Goal: Task Accomplishment & Management: Complete application form

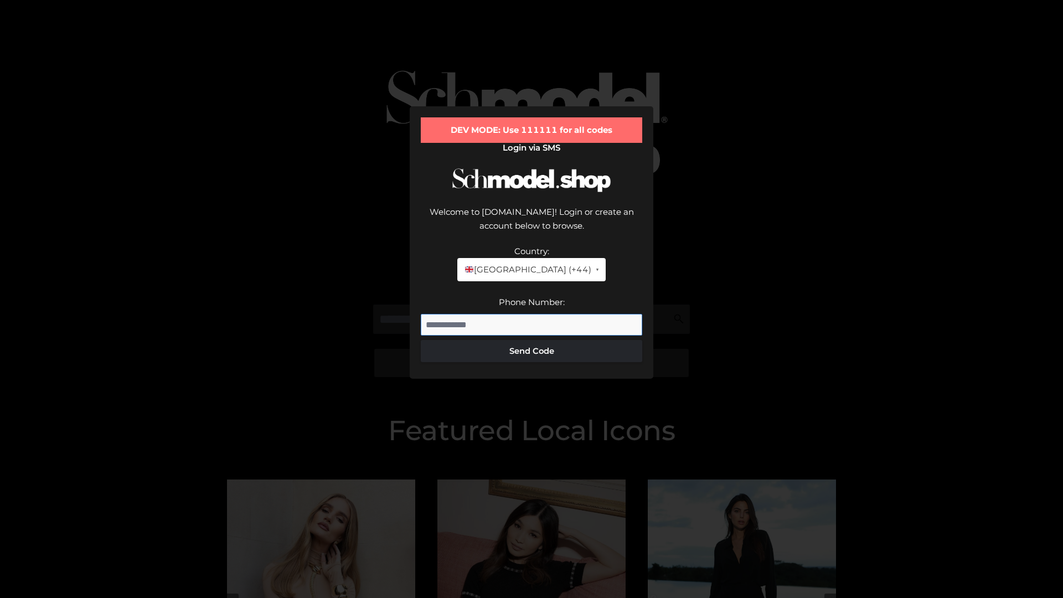
click at [532, 314] on input "Phone Number:" at bounding box center [531, 325] width 221 height 22
type input "**********"
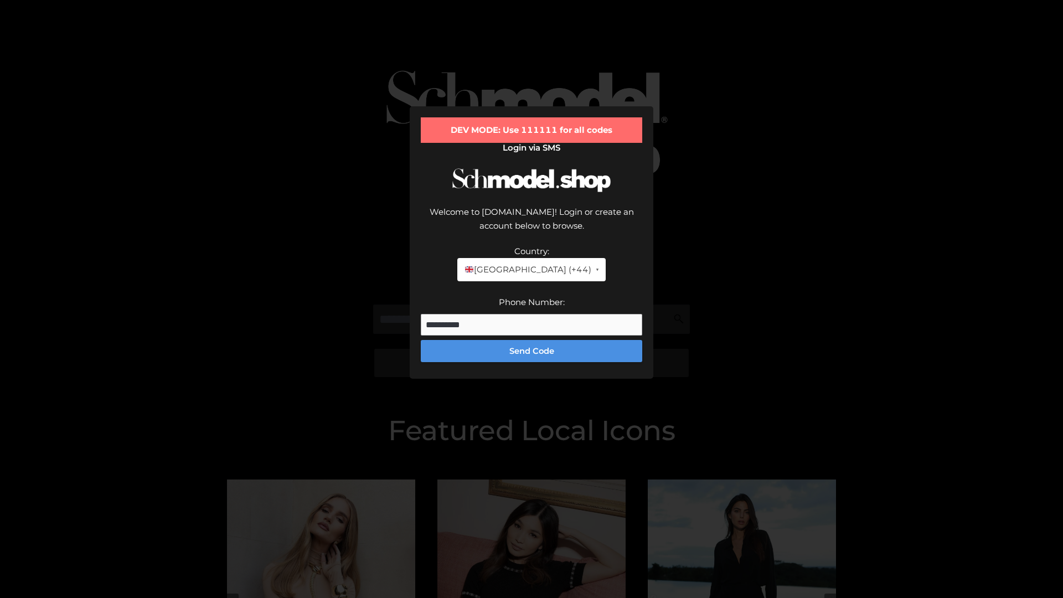
click at [532, 340] on button "Send Code" at bounding box center [531, 351] width 221 height 22
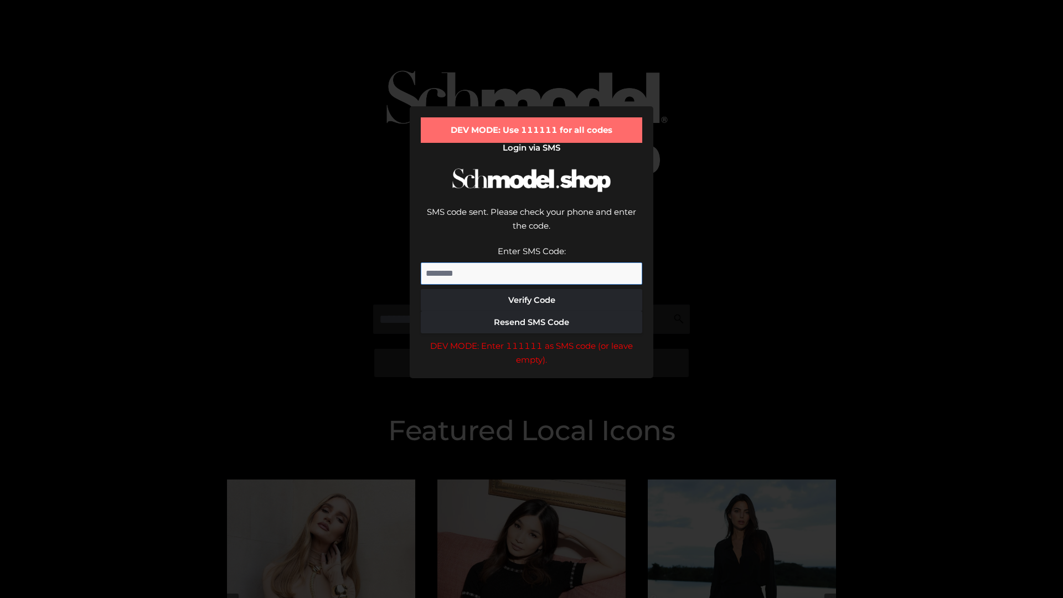
click at [532, 262] on input "Enter SMS Code:" at bounding box center [531, 273] width 221 height 22
type input "******"
click at [532, 289] on button "Verify Code" at bounding box center [531, 300] width 221 height 22
click at [532, 339] on div "DEV MODE: Enter 111111 as SMS code (or leave empty)." at bounding box center [531, 353] width 221 height 28
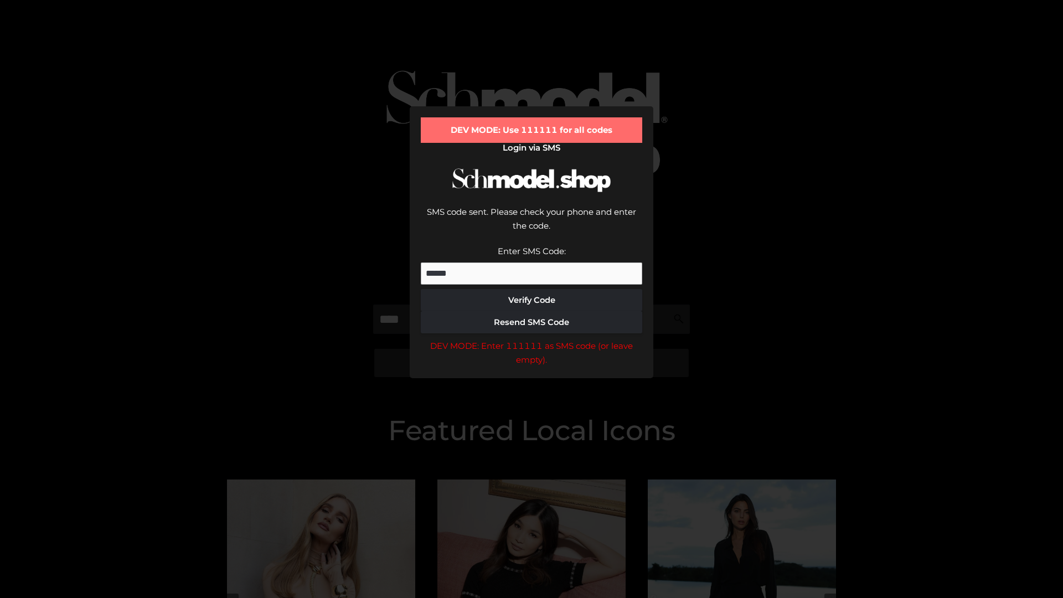
click at [532, 339] on div "DEV MODE: Enter 111111 as SMS code (or leave empty)." at bounding box center [531, 353] width 221 height 28
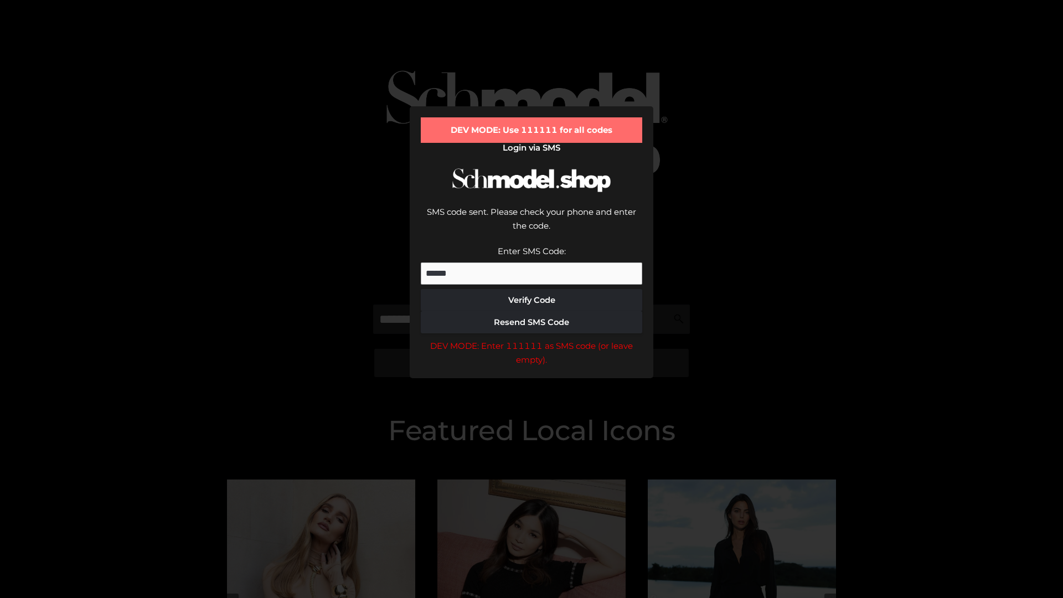
click at [532, 339] on div "DEV MODE: Enter 111111 as SMS code (or leave empty)." at bounding box center [531, 353] width 221 height 28
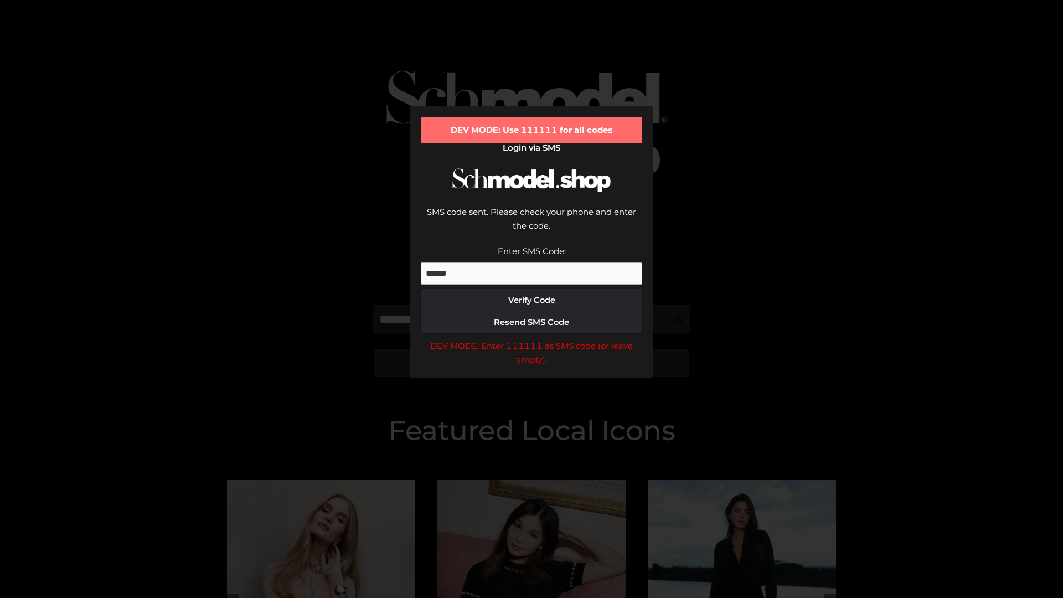
click at [532, 339] on div "DEV MODE: Enter 111111 as SMS code (or leave empty)." at bounding box center [531, 353] width 221 height 28
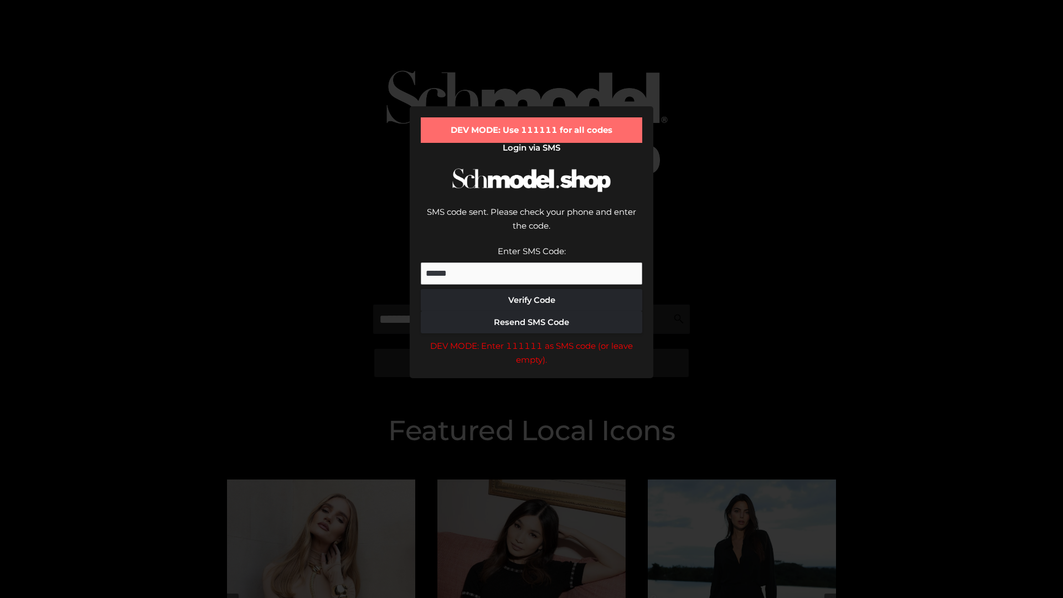
click at [532, 339] on div "DEV MODE: Enter 111111 as SMS code (or leave empty)." at bounding box center [531, 353] width 221 height 28
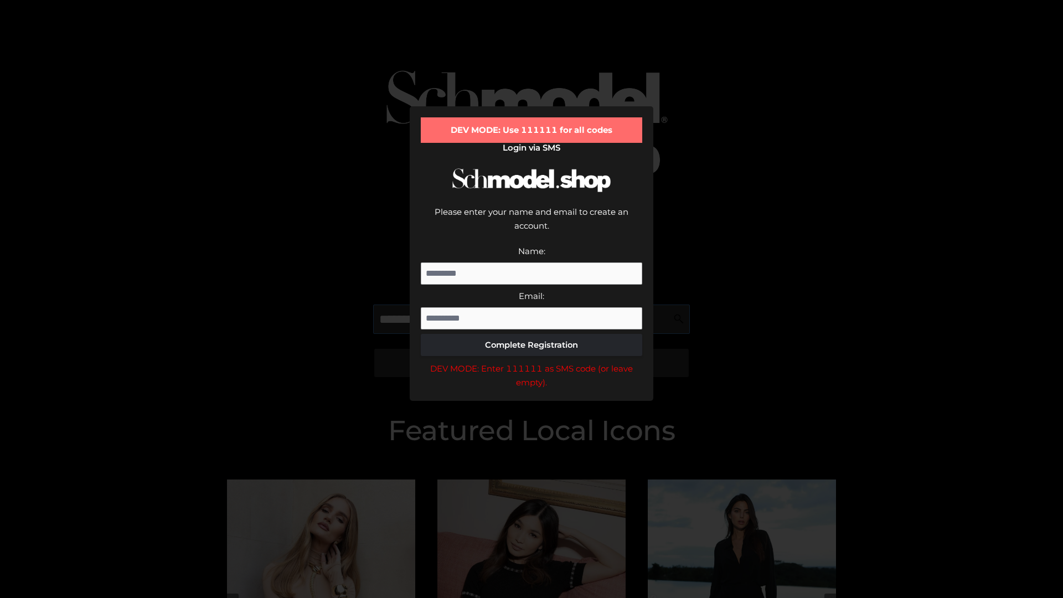
scroll to position [0, 1]
click at [532, 362] on div "DEV MODE: Enter 111111 as SMS code (or leave empty)." at bounding box center [531, 376] width 221 height 28
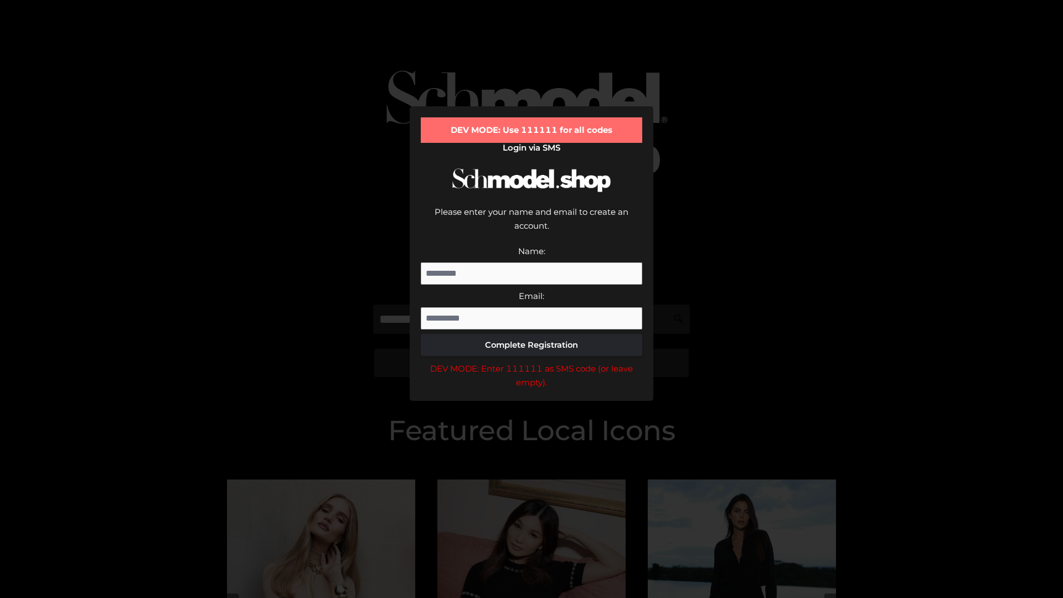
click at [532, 362] on div "DEV MODE: Enter 111111 as SMS code (or leave empty)." at bounding box center [531, 376] width 221 height 28
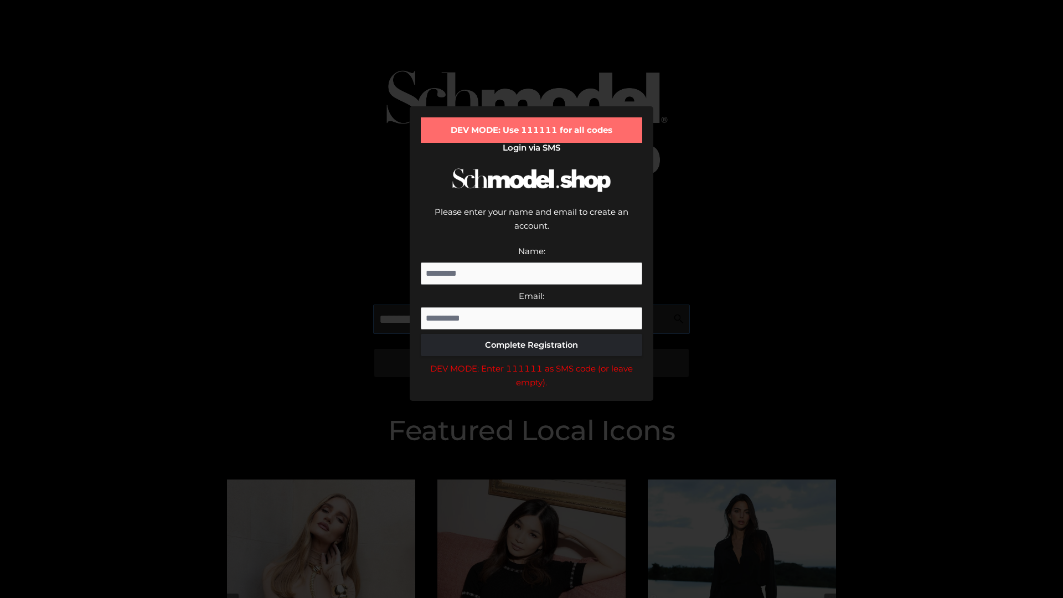
scroll to position [0, 68]
click at [532, 362] on div "DEV MODE: Enter 111111 as SMS code (or leave empty)." at bounding box center [531, 376] width 221 height 28
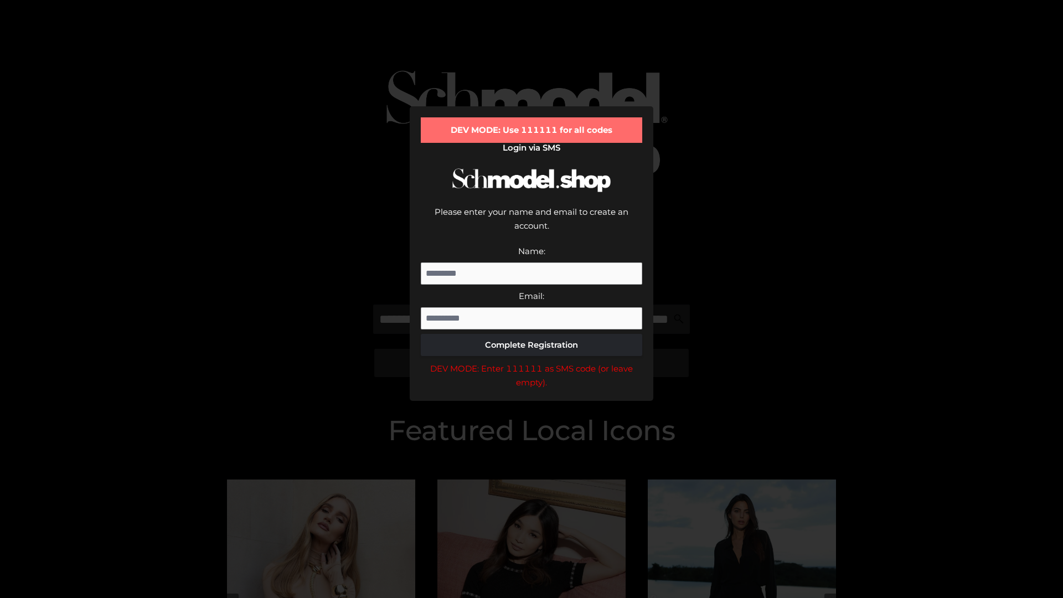
click at [532, 362] on div "DEV MODE: Enter 111111 as SMS code (or leave empty)." at bounding box center [531, 376] width 221 height 28
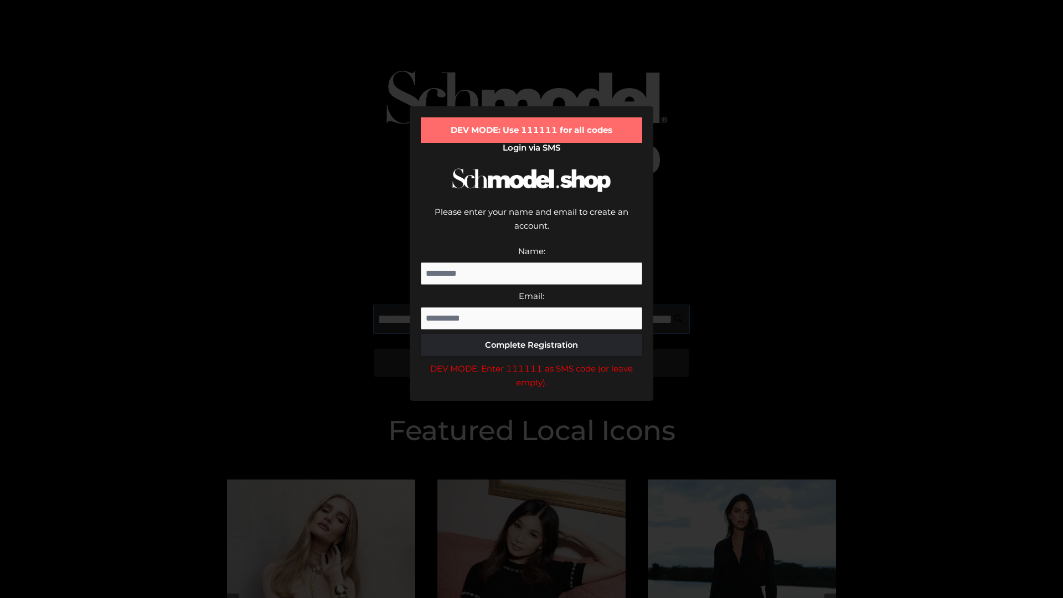
scroll to position [0, 137]
click at [532, 362] on div "DEV MODE: Enter 111111 as SMS code (or leave empty)." at bounding box center [531, 376] width 221 height 28
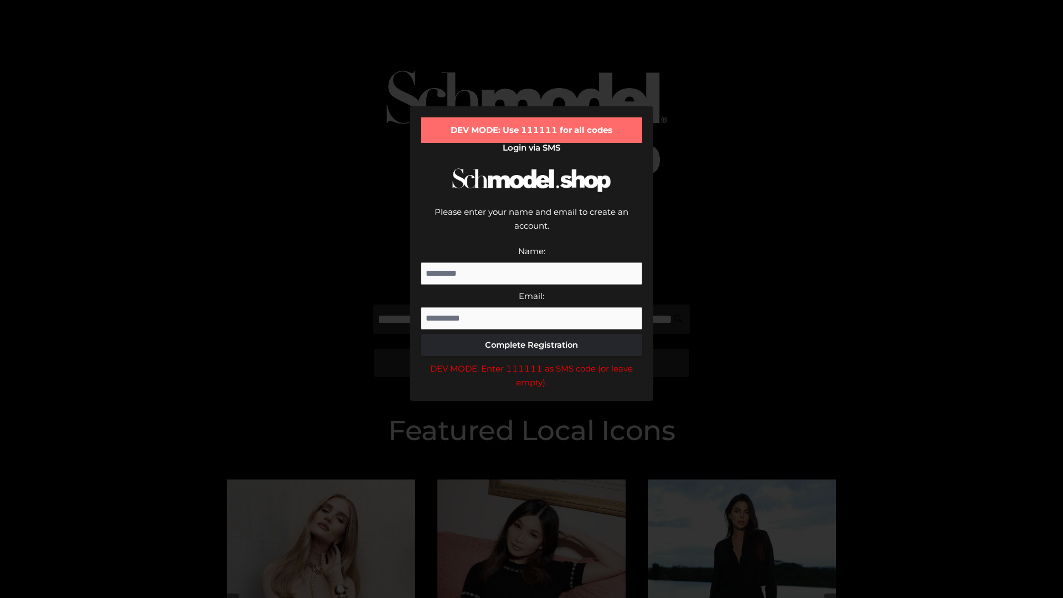
click at [532, 362] on div "DEV MODE: Enter 111111 as SMS code (or leave empty)." at bounding box center [531, 376] width 221 height 28
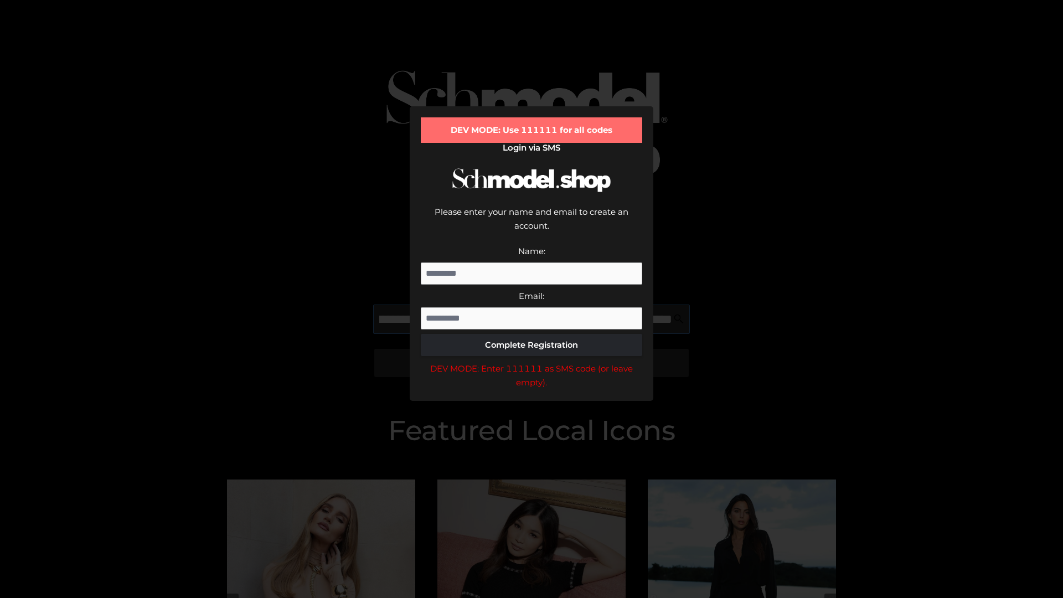
scroll to position [0, 201]
click at [532, 362] on div "DEV MODE: Enter 111111 as SMS code (or leave empty)." at bounding box center [531, 376] width 221 height 28
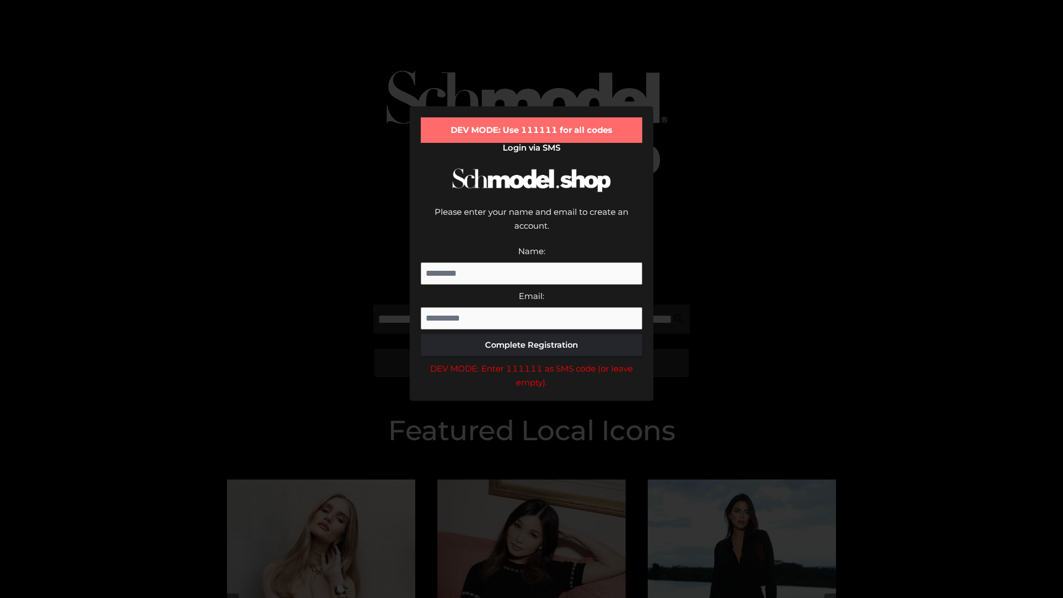
click at [532, 362] on div "DEV MODE: Enter 111111 as SMS code (or leave empty)." at bounding box center [531, 376] width 221 height 28
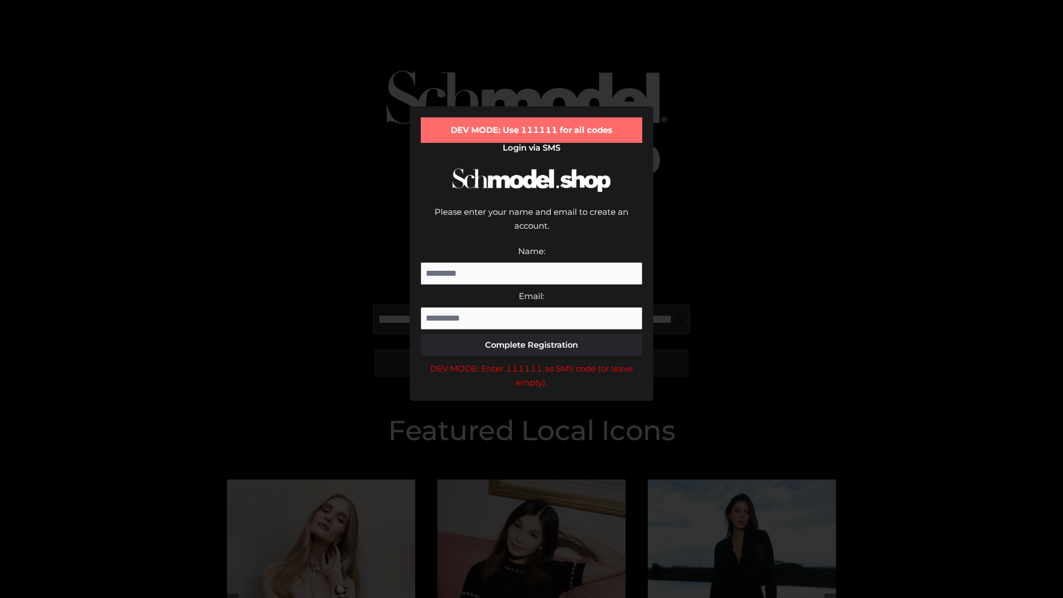
scroll to position [0, 268]
click at [532, 362] on div "DEV MODE: Enter 111111 as SMS code (or leave empty)." at bounding box center [531, 376] width 221 height 28
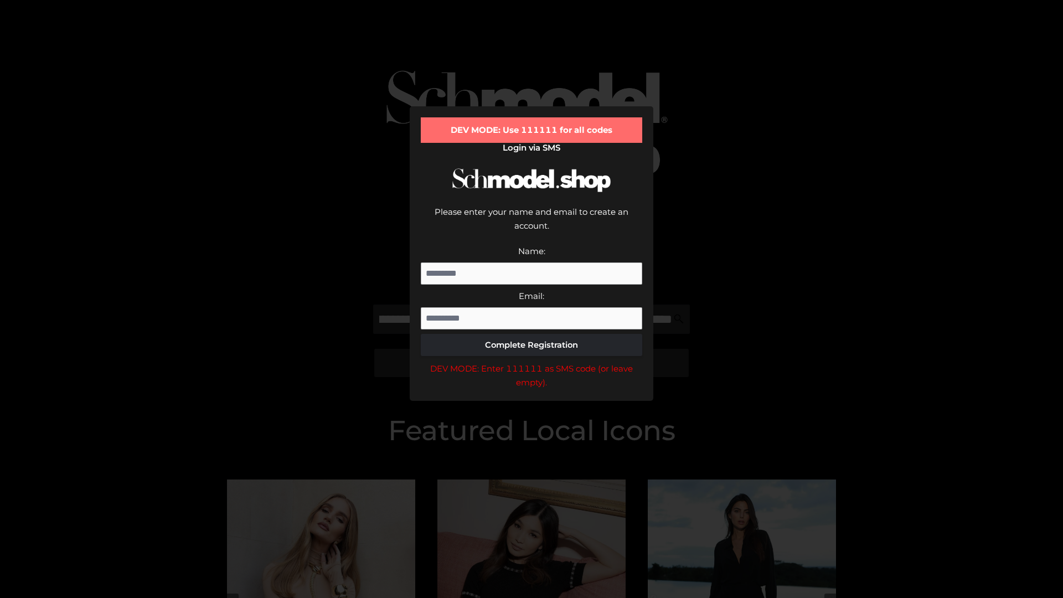
click at [532, 362] on div "DEV MODE: Enter 111111 as SMS code (or leave empty)." at bounding box center [531, 376] width 221 height 28
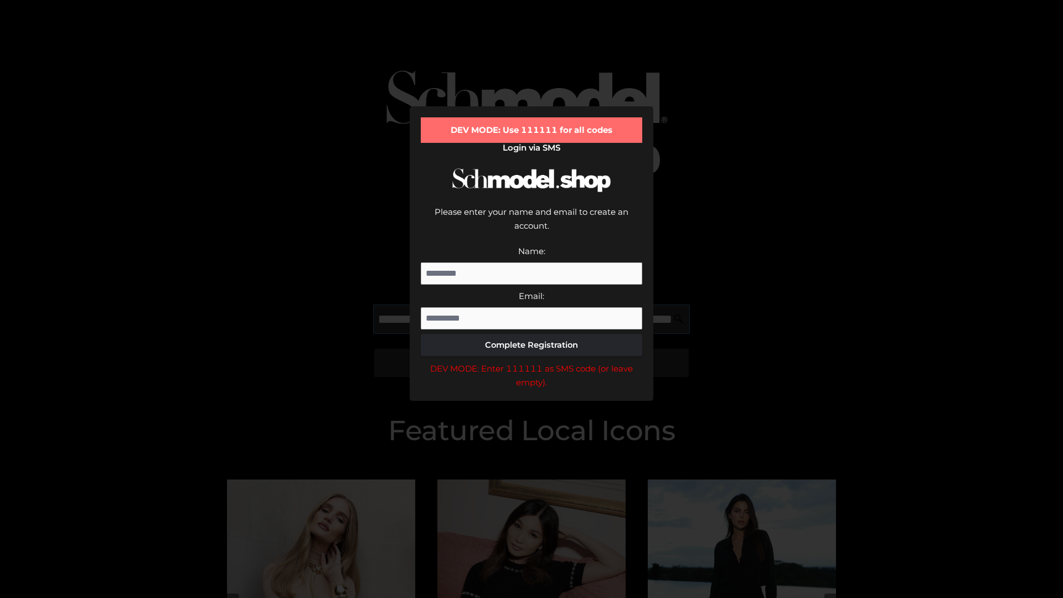
scroll to position [0, 338]
click at [532, 362] on div "DEV MODE: Enter 111111 as SMS code (or leave empty)." at bounding box center [531, 376] width 221 height 28
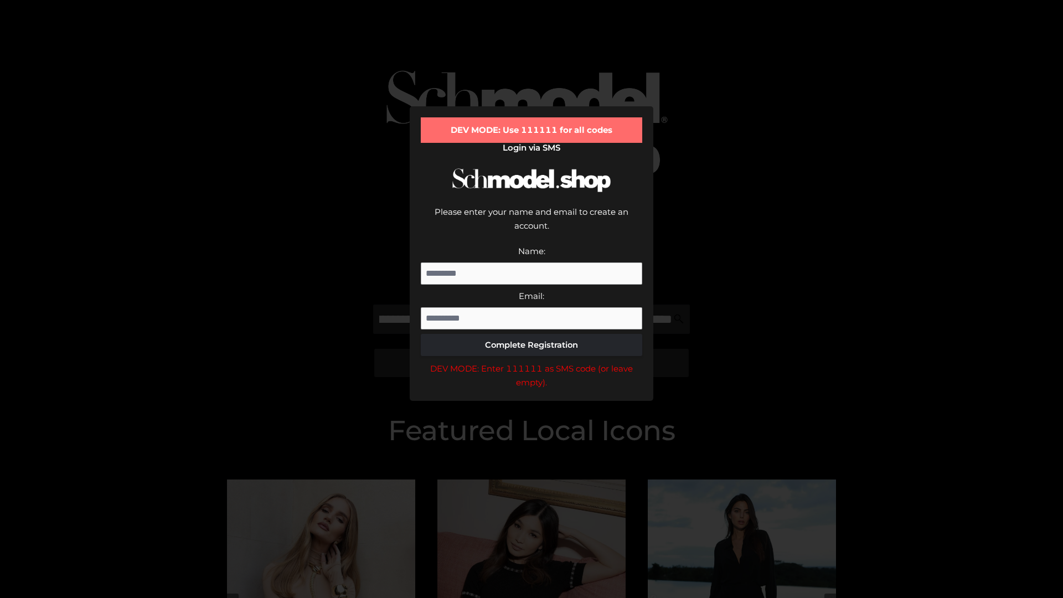
click at [532, 362] on div "DEV MODE: Enter 111111 as SMS code (or leave empty)." at bounding box center [531, 376] width 221 height 28
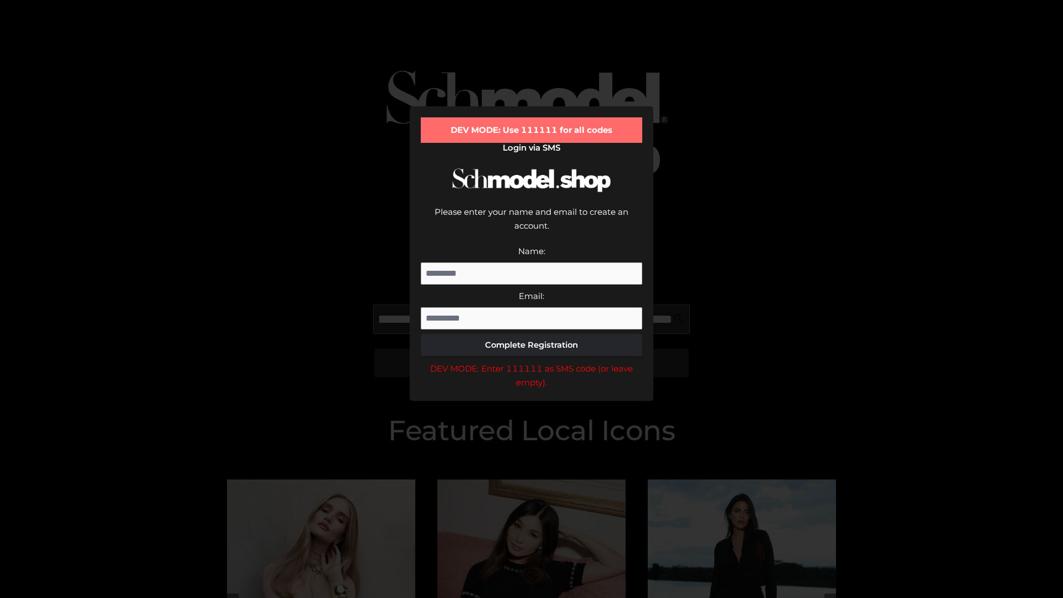
scroll to position [0, 401]
click at [532, 362] on div "DEV MODE: Enter 111111 as SMS code (or leave empty)." at bounding box center [531, 376] width 221 height 28
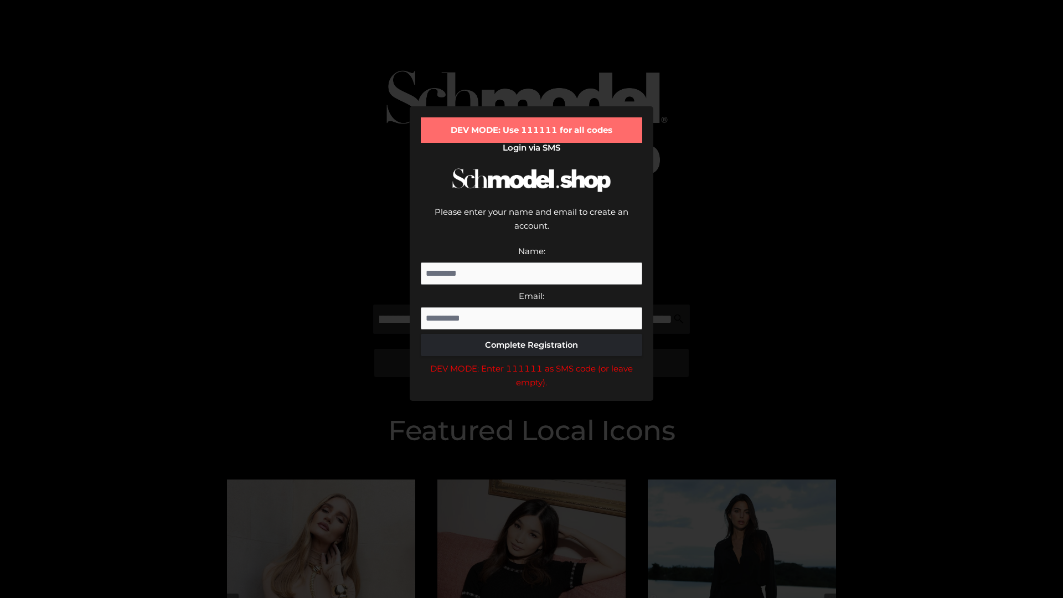
click at [532, 362] on div "DEV MODE: Enter 111111 as SMS code (or leave empty)." at bounding box center [531, 376] width 221 height 28
type input "**********"
